Goal: Task Accomplishment & Management: Complete application form

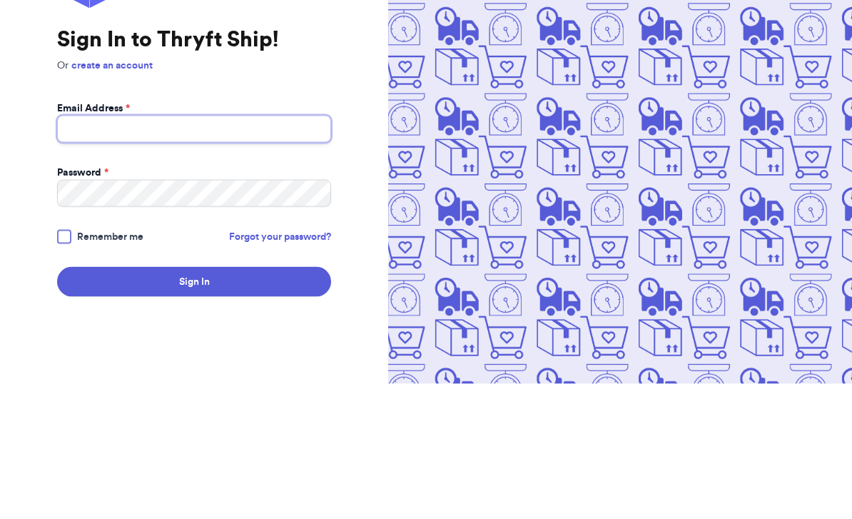
type input "[EMAIL_ADDRESS][DOMAIN_NAME]"
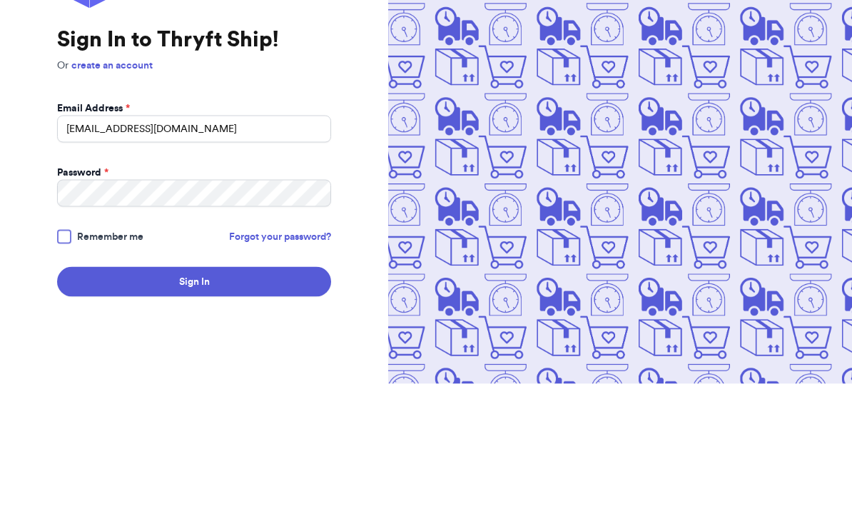
click at [194, 402] on button "Sign In" at bounding box center [194, 417] width 274 height 30
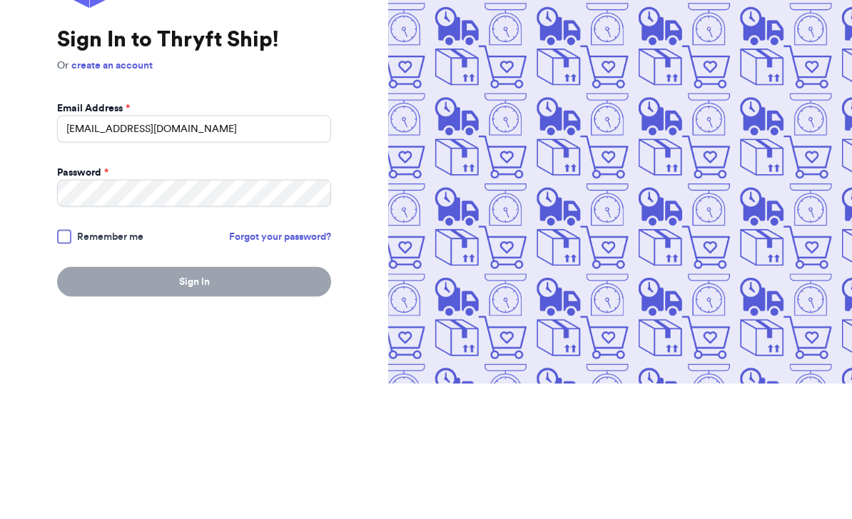
scroll to position [47, 0]
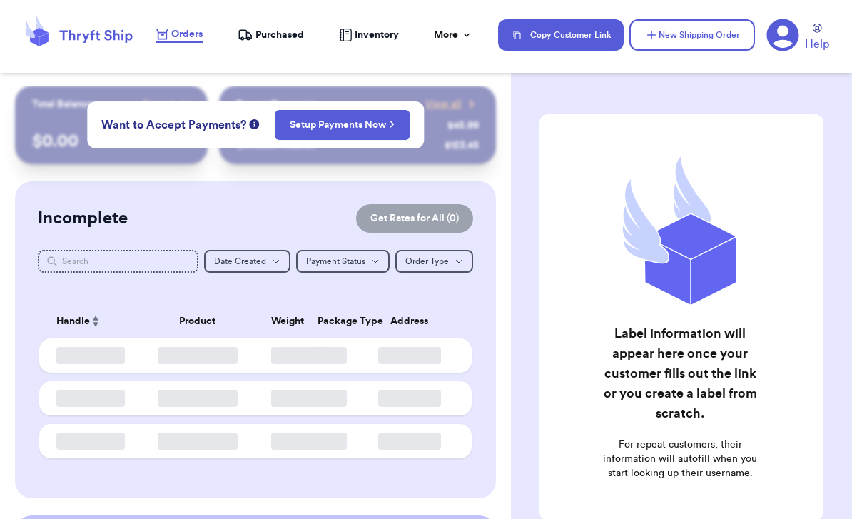
checkbox input "false"
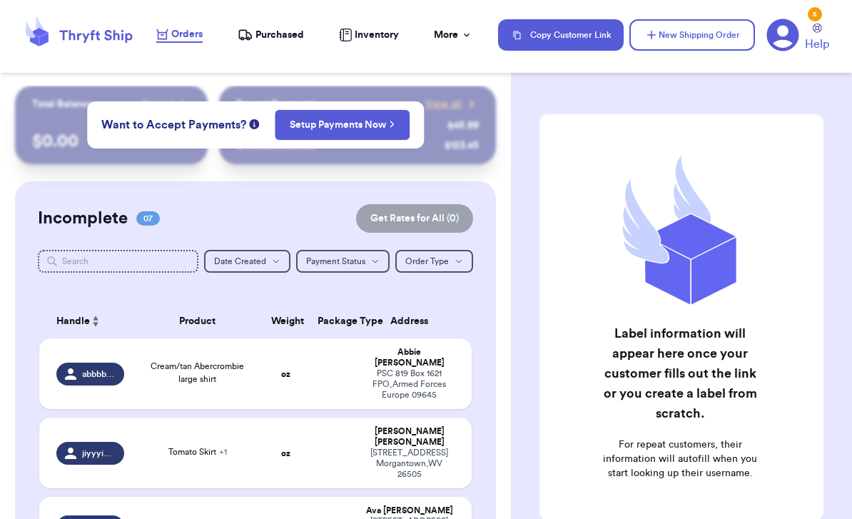
click at [727, 92] on div "Label information will appear here once your customer fills out the link or you…" at bounding box center [681, 353] width 341 height 534
click at [707, 79] on div "Label information will appear here once your customer fills out the link or you…" at bounding box center [681, 259] width 341 height 519
click at [726, 94] on div "Label information will appear here once your customer fills out the link or you…" at bounding box center [681, 353] width 341 height 534
click at [698, 77] on div "Label information will appear here once your customer fills out the link or you…" at bounding box center [681, 259] width 341 height 519
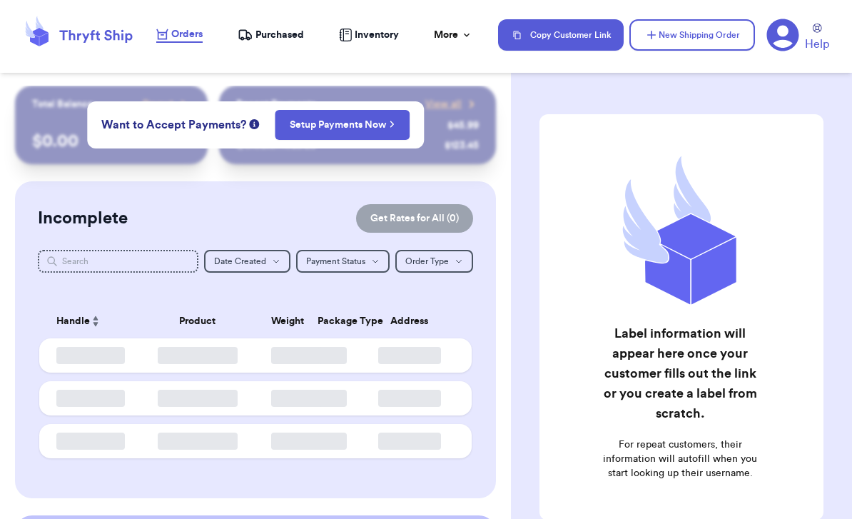
checkbox input "false"
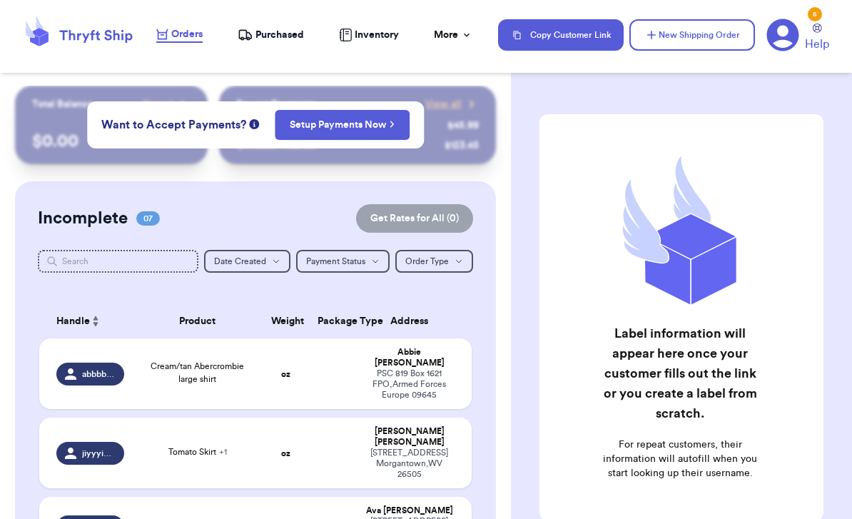
click at [691, 31] on button "New Shipping Order" at bounding box center [692, 34] width 126 height 31
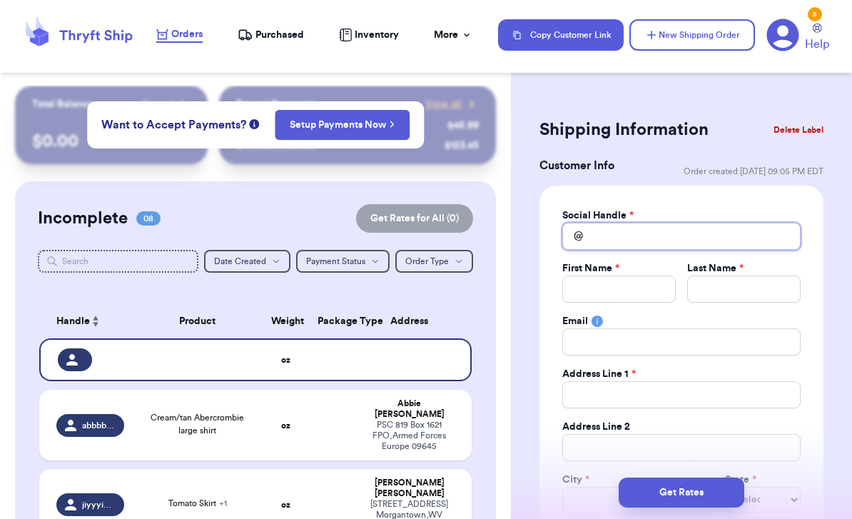
click at [672, 244] on input "Total Amount Paid" at bounding box center [681, 236] width 238 height 27
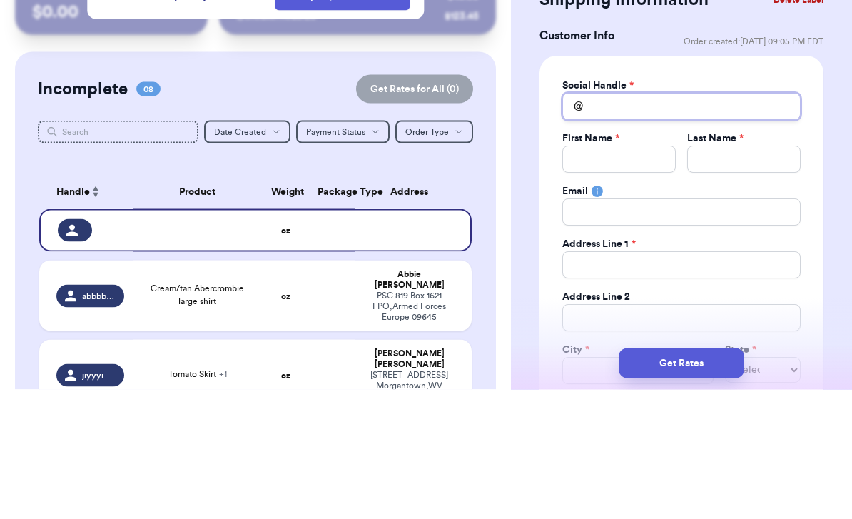
type input "r"
type input "ro"
type input "ros"
type input "ro"
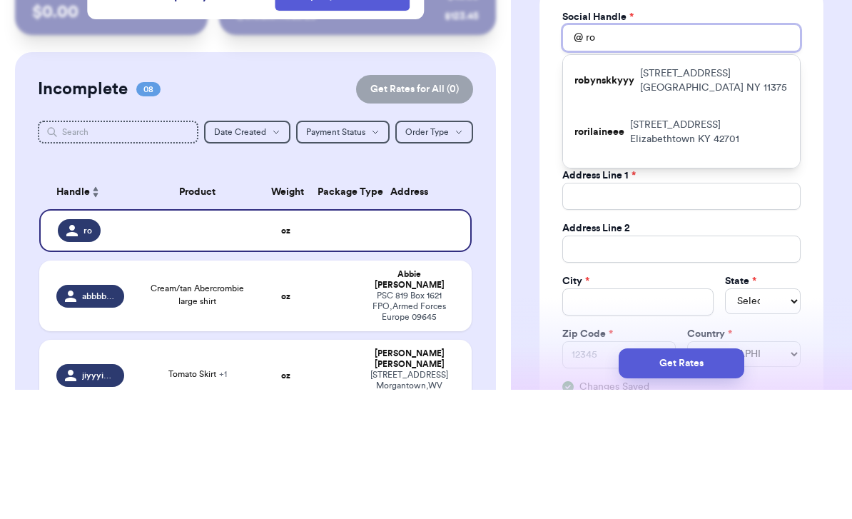
scroll to position [55, 0]
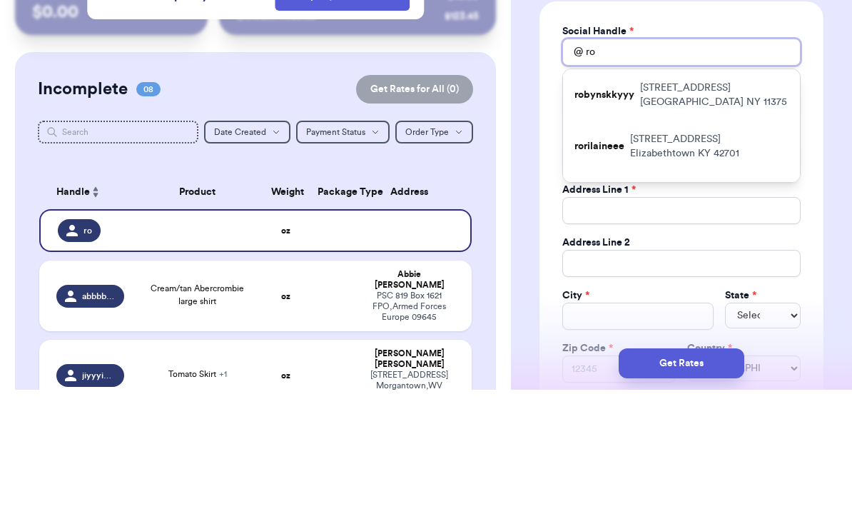
type input "ros"
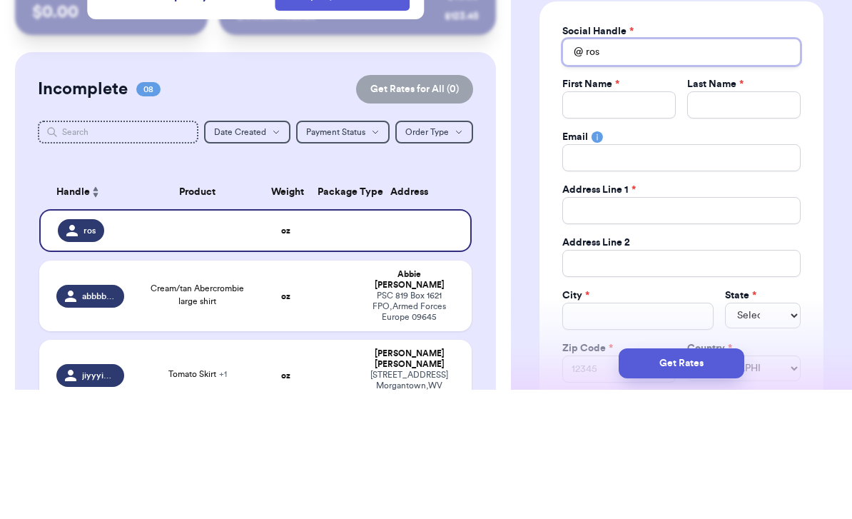
type input "rose"
type input "rose."
type input "rose"
type input "ros"
type input "ro"
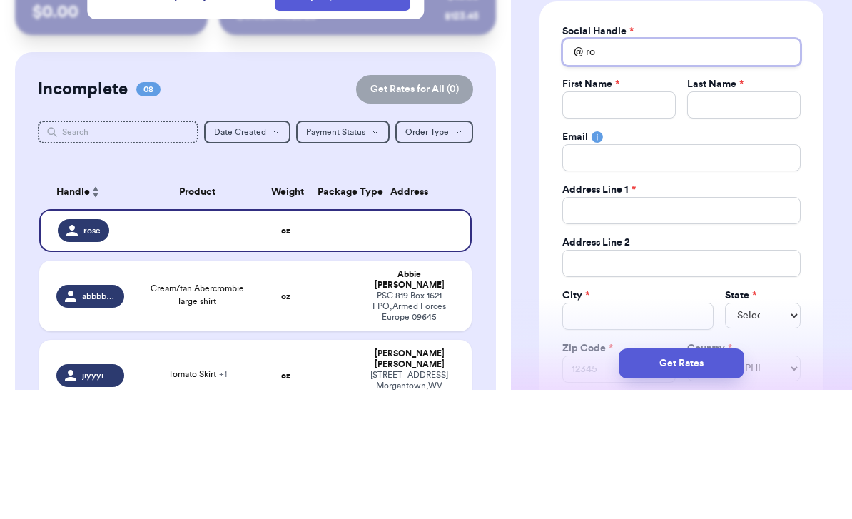
type input "r"
type input "x"
type input "xx"
type input "x"
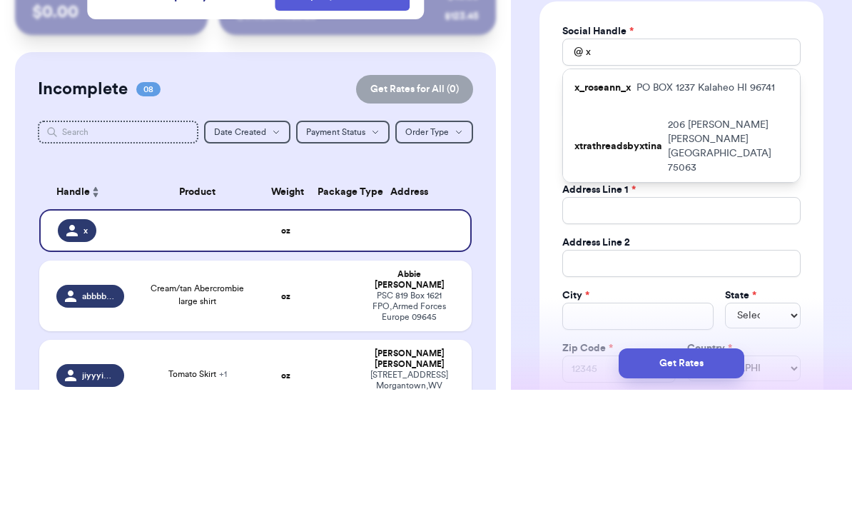
click at [744, 210] on p "PO BOX 1237 Kalaheo HI 96741" at bounding box center [706, 217] width 138 height 14
type input "x_roseann_x"
type input "Rose"
type input "Tavares"
type input "13r.lagoc@gmail.com"
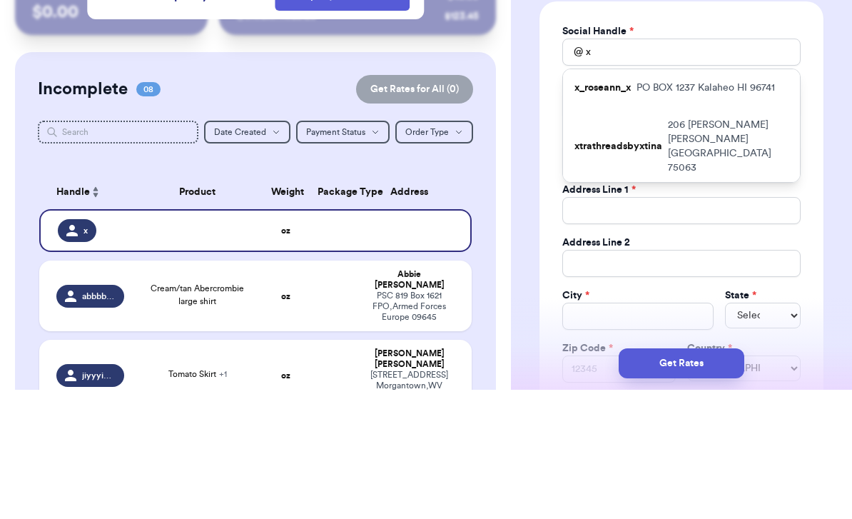
type input "PO BOX 1237"
type input "Kalaheo"
select select "HI"
type input "96741"
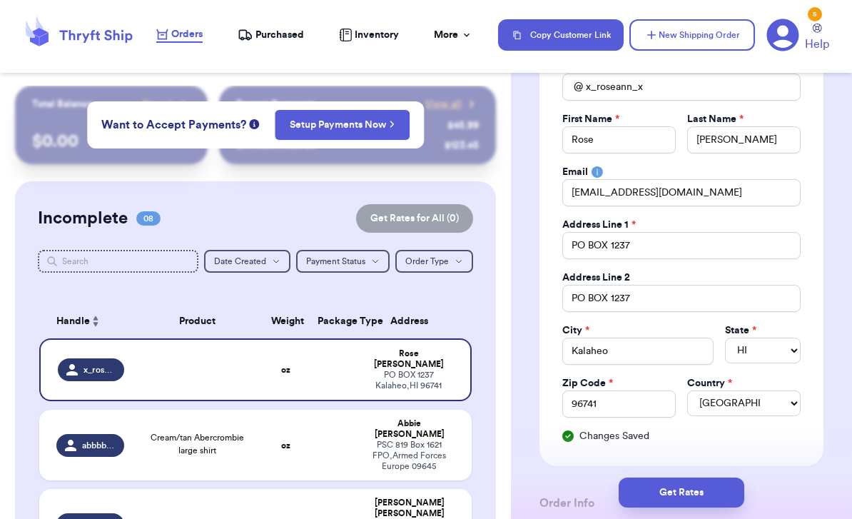
scroll to position [150, 0]
click at [705, 477] on button "Get Rates" at bounding box center [682, 492] width 126 height 30
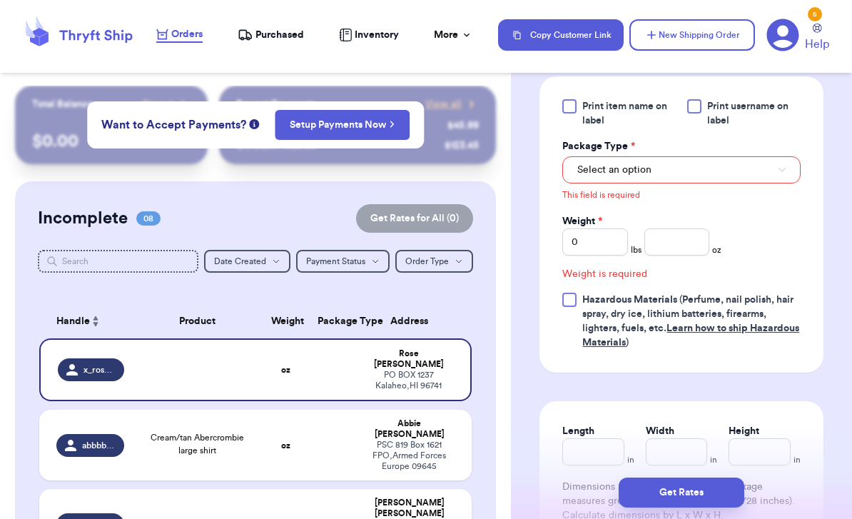
scroll to position [639, 0]
click at [745, 175] on button "Select an option" at bounding box center [681, 169] width 238 height 27
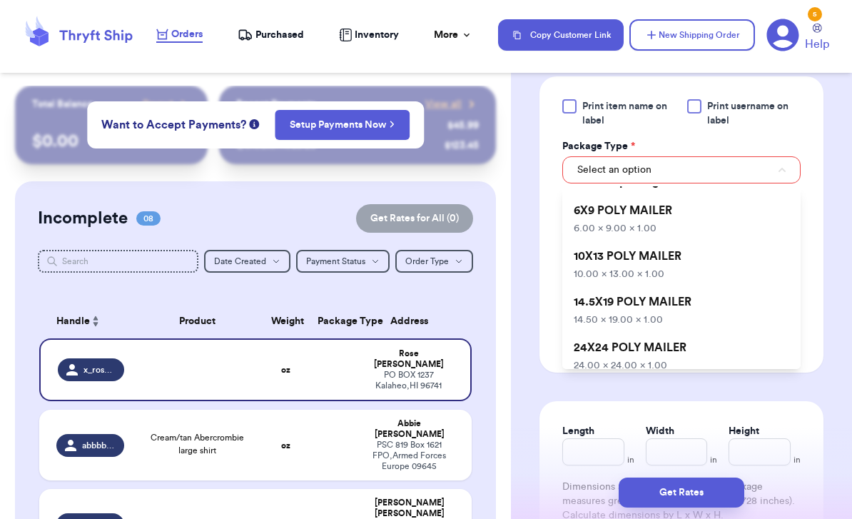
scroll to position [16, 0]
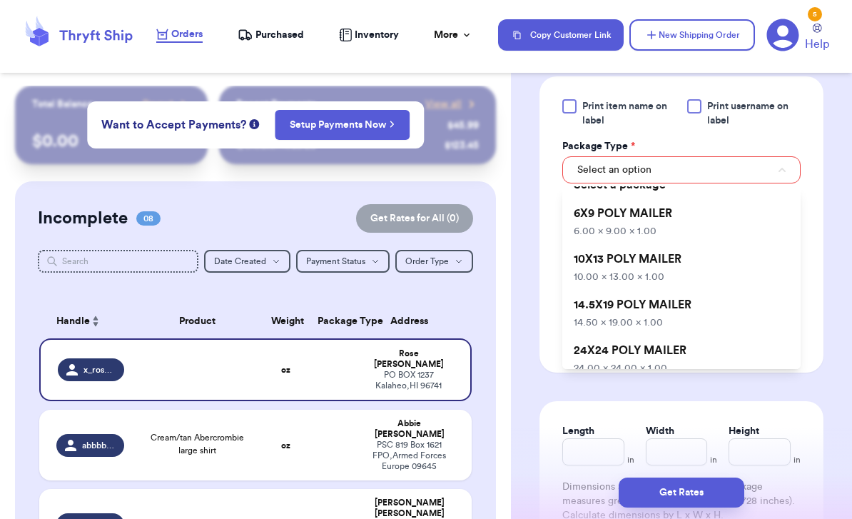
click at [739, 281] on li "10X13 POLY MAILER 10.00 x 13.00 x 1.00" at bounding box center [681, 268] width 238 height 46
type input "10"
type input "13"
type input "1"
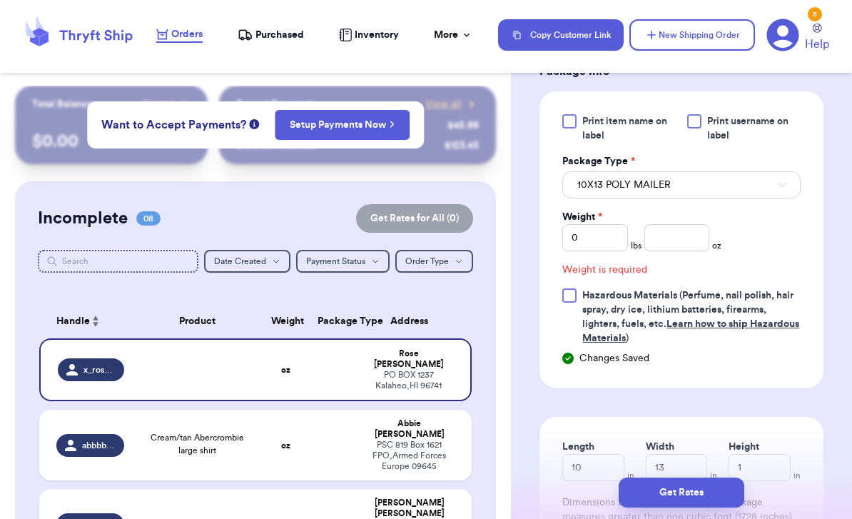
scroll to position [619, 0]
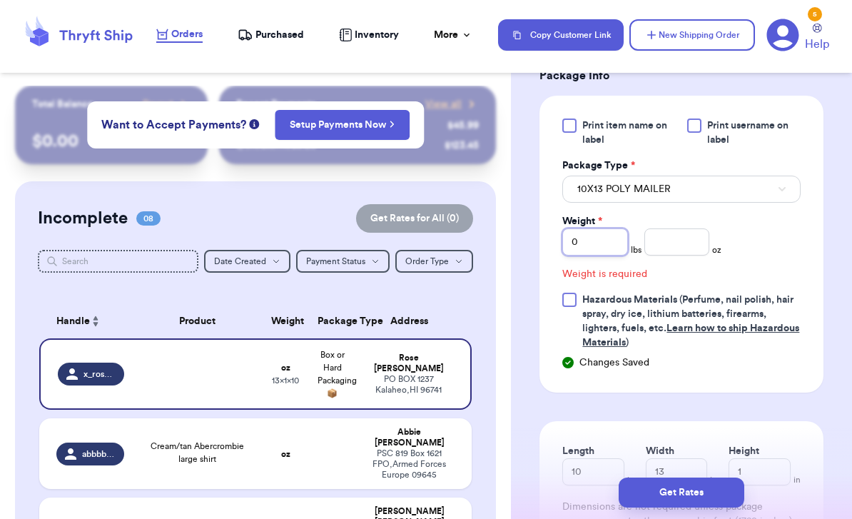
click at [612, 248] on input "0" at bounding box center [594, 241] width 65 height 27
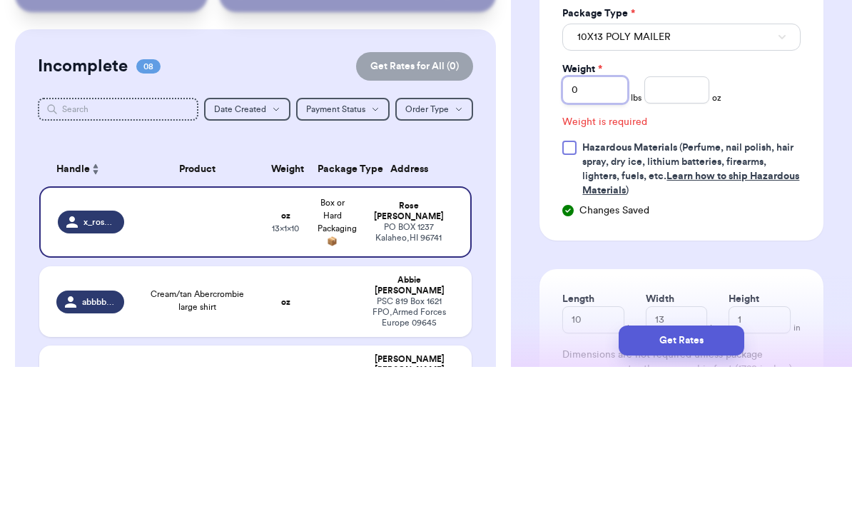
click at [616, 228] on input "0" at bounding box center [594, 241] width 65 height 27
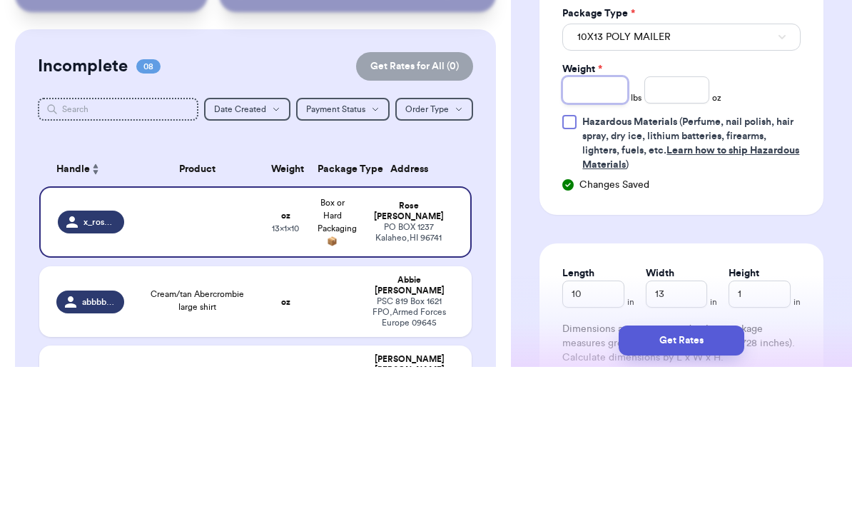
type input "2"
click at [684, 228] on input "number" at bounding box center [676, 241] width 65 height 27
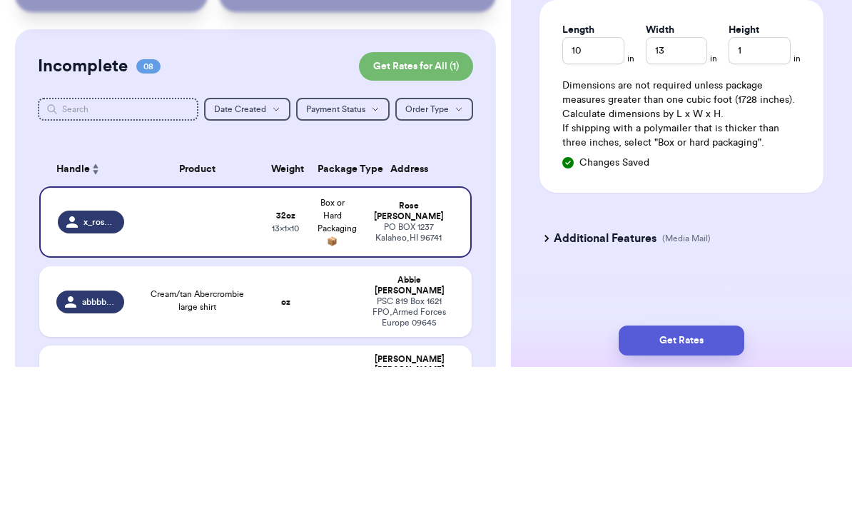
scroll to position [880, 0]
type input "2"
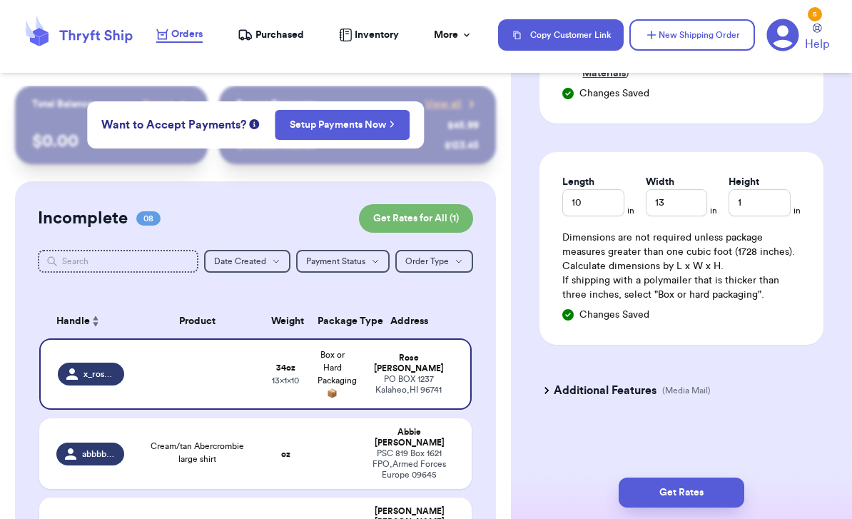
click at [698, 477] on button "Get Rates" at bounding box center [682, 492] width 126 height 30
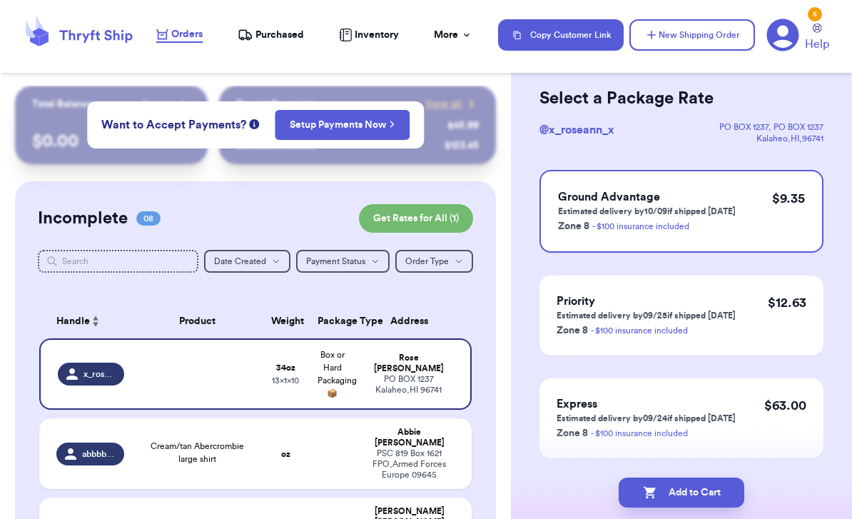
scroll to position [59, 0]
